Goal: Task Accomplishment & Management: Manage account settings

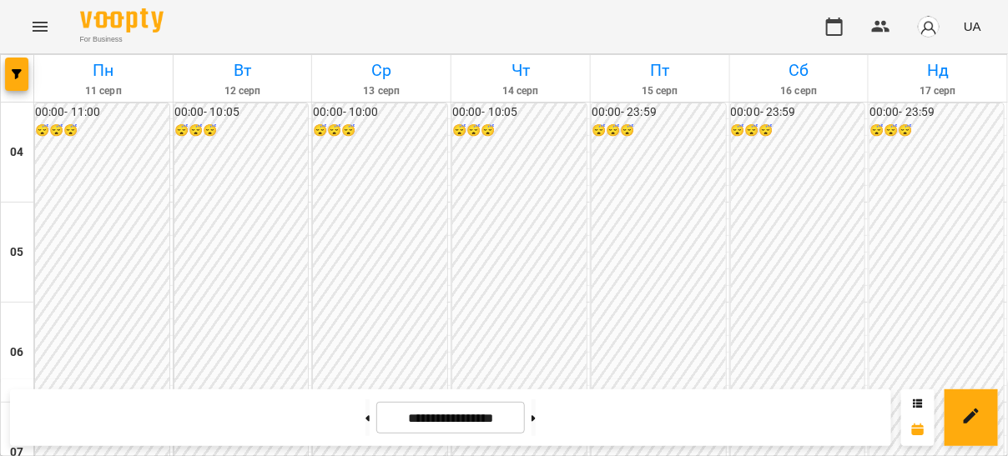
scroll to position [1417, 0]
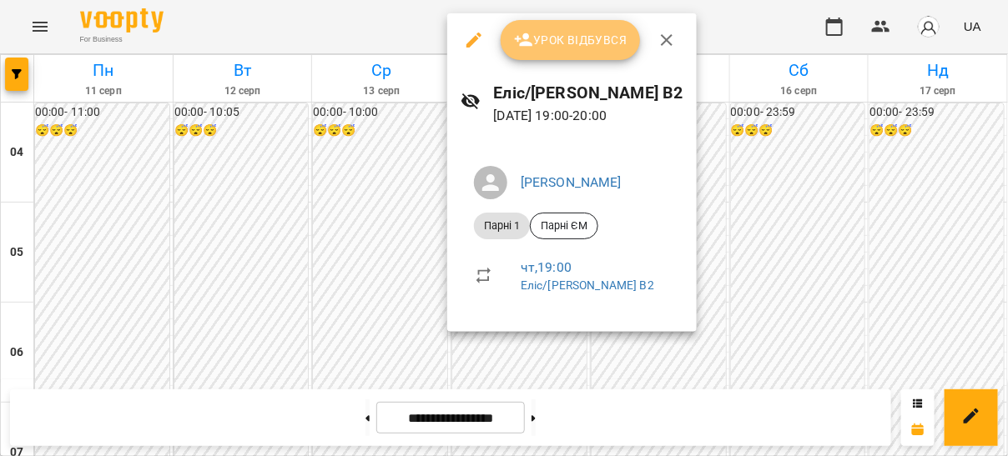
click at [578, 44] on span "Урок відбувся" at bounding box center [570, 40] width 113 height 20
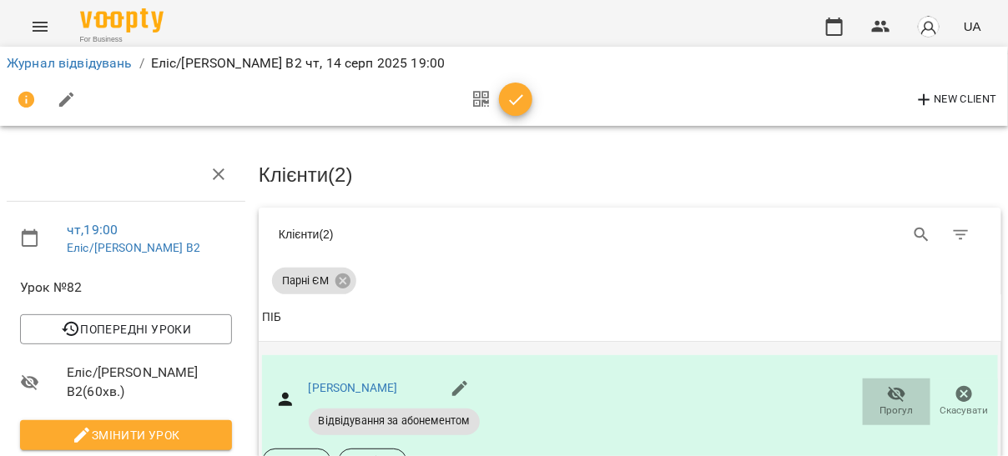
click at [893, 395] on icon "button" at bounding box center [897, 395] width 20 height 20
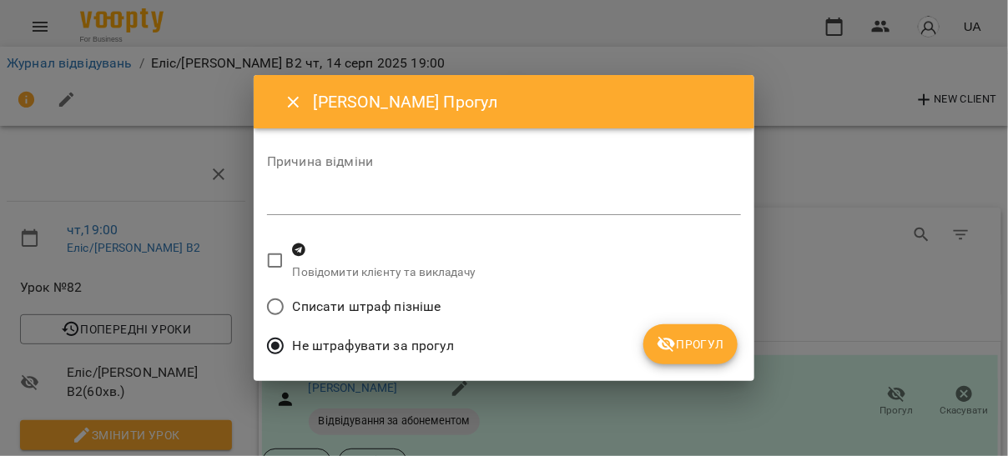
click at [291, 100] on icon "Close" at bounding box center [294, 103] width 12 height 12
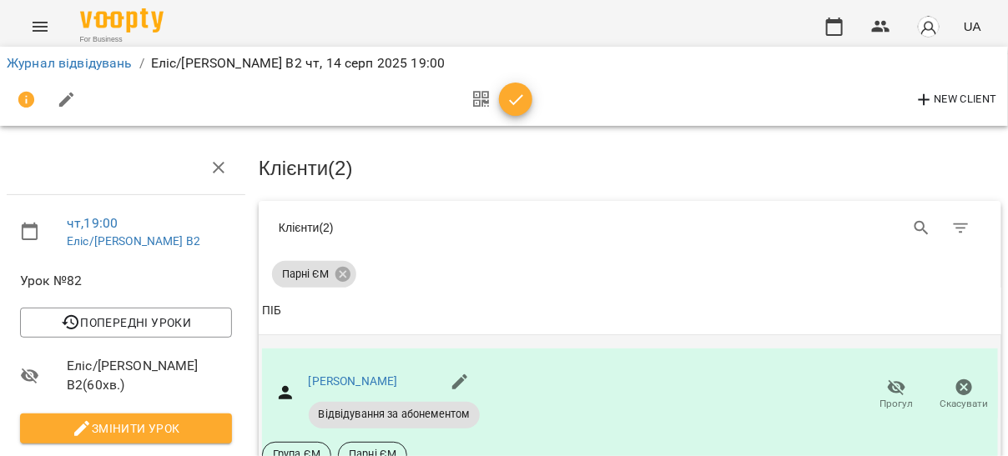
scroll to position [51, 0]
click at [897, 397] on span "Прогул" at bounding box center [896, 404] width 33 height 14
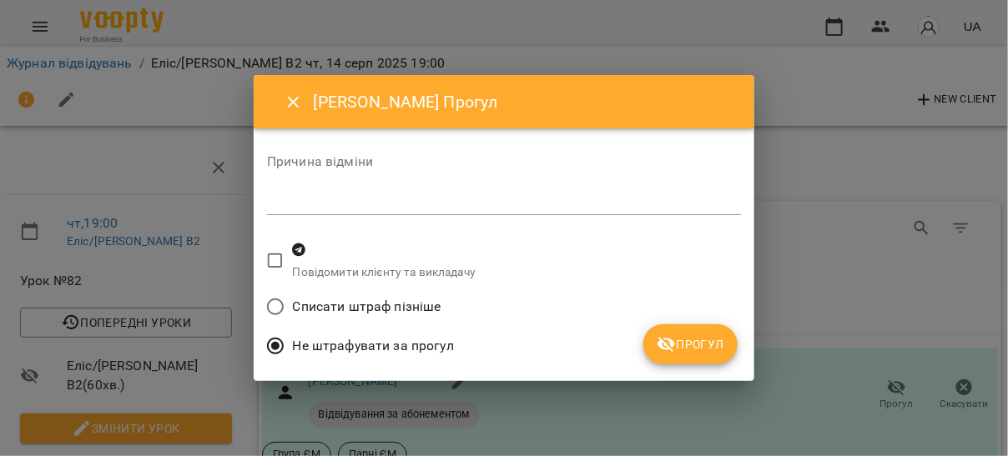
click at [397, 308] on span "Списати штраф пізніше" at bounding box center [367, 307] width 148 height 20
click at [689, 335] on span "Прогул" at bounding box center [691, 345] width 68 height 20
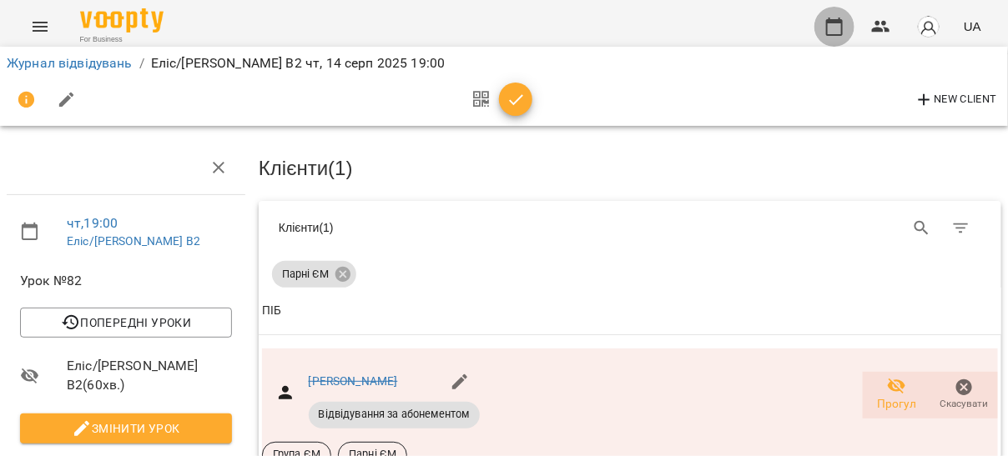
click at [834, 25] on icon "button" at bounding box center [834, 27] width 20 height 20
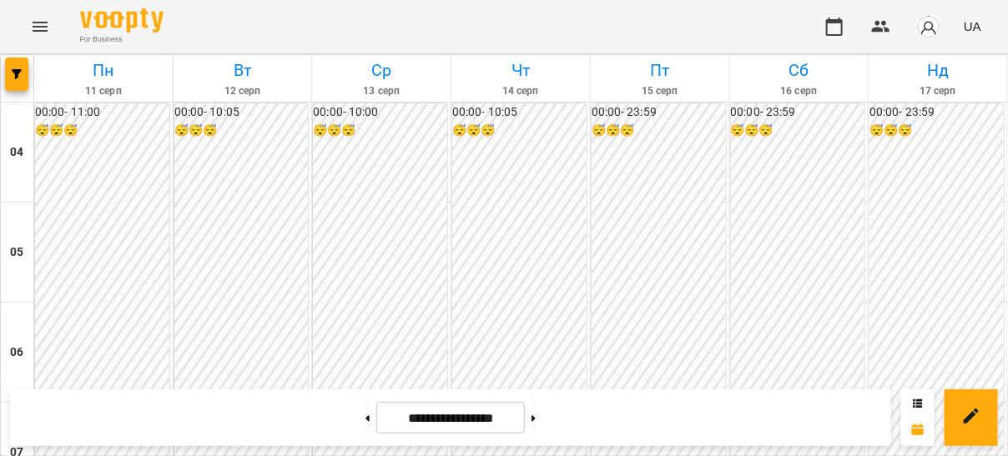
scroll to position [1413, 0]
